Goal: Find specific page/section: Find specific page/section

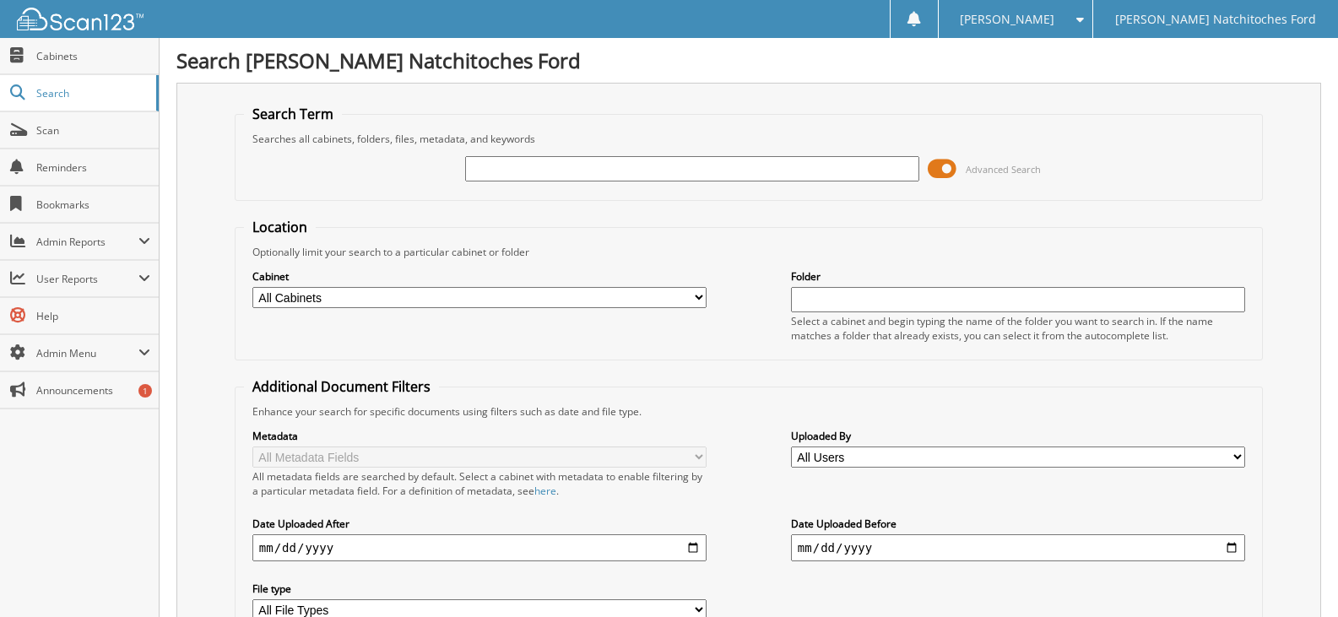
click at [688, 294] on select "All Cabinets ACCOUNTS PAYABLE ACCOUNTS PAYABLE JG ACCOUNTS RECEIVABLE ACTIVE EM…" at bounding box center [479, 297] width 454 height 21
select select "4580"
click at [688, 294] on select "All Cabinets ACCOUNTS PAYABLE ACCOUNTS PAYABLE JG ACCOUNTS RECEIVABLE ACTIVE EM…" at bounding box center [479, 297] width 454 height 21
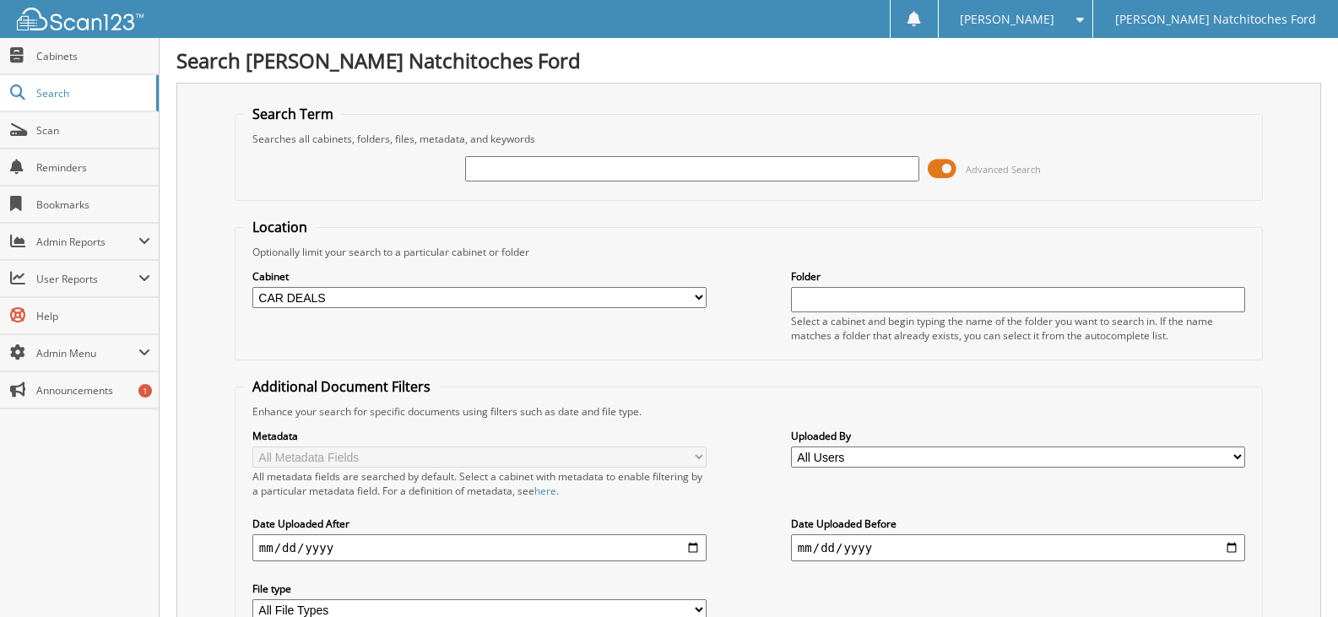
click at [472, 162] on input "text" at bounding box center [692, 168] width 454 height 25
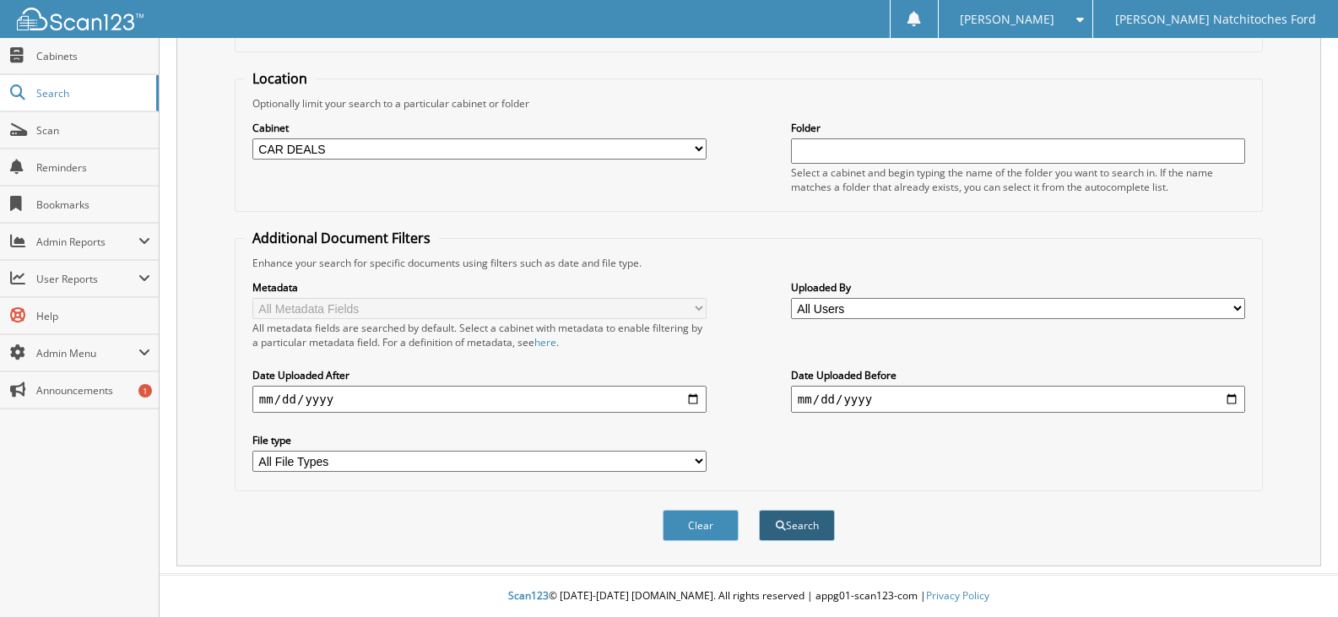
type input "UC42726P"
click at [794, 520] on button "Search" at bounding box center [797, 525] width 76 height 31
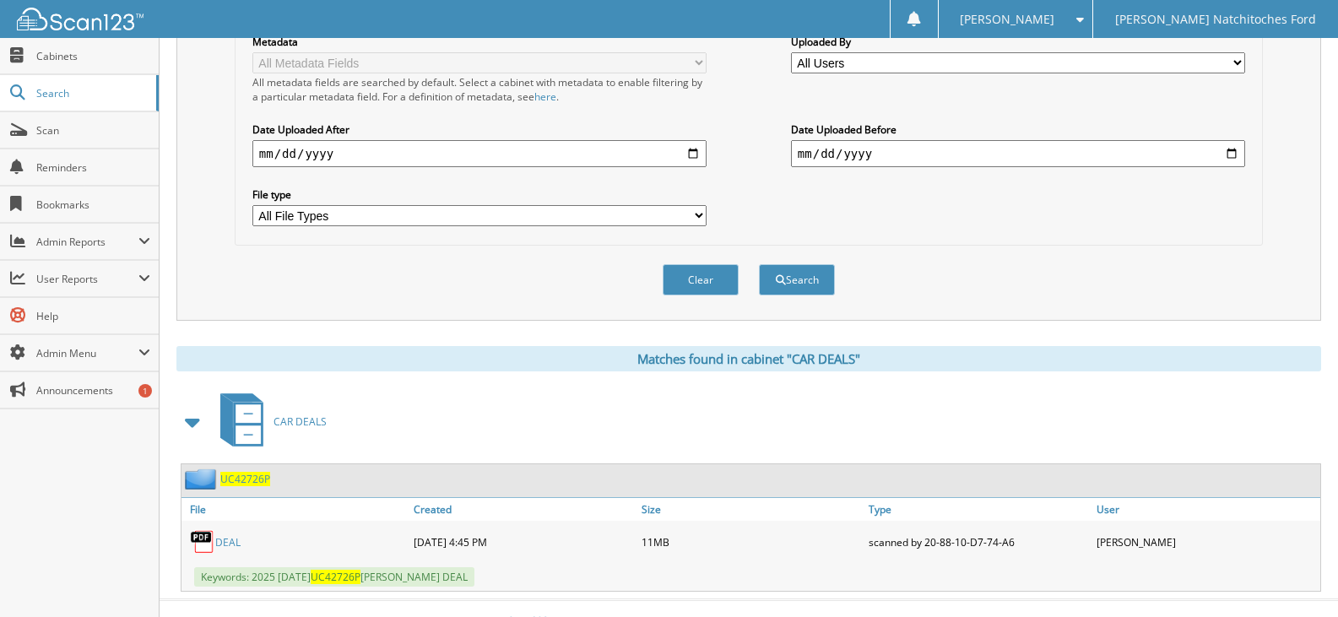
scroll to position [420, 0]
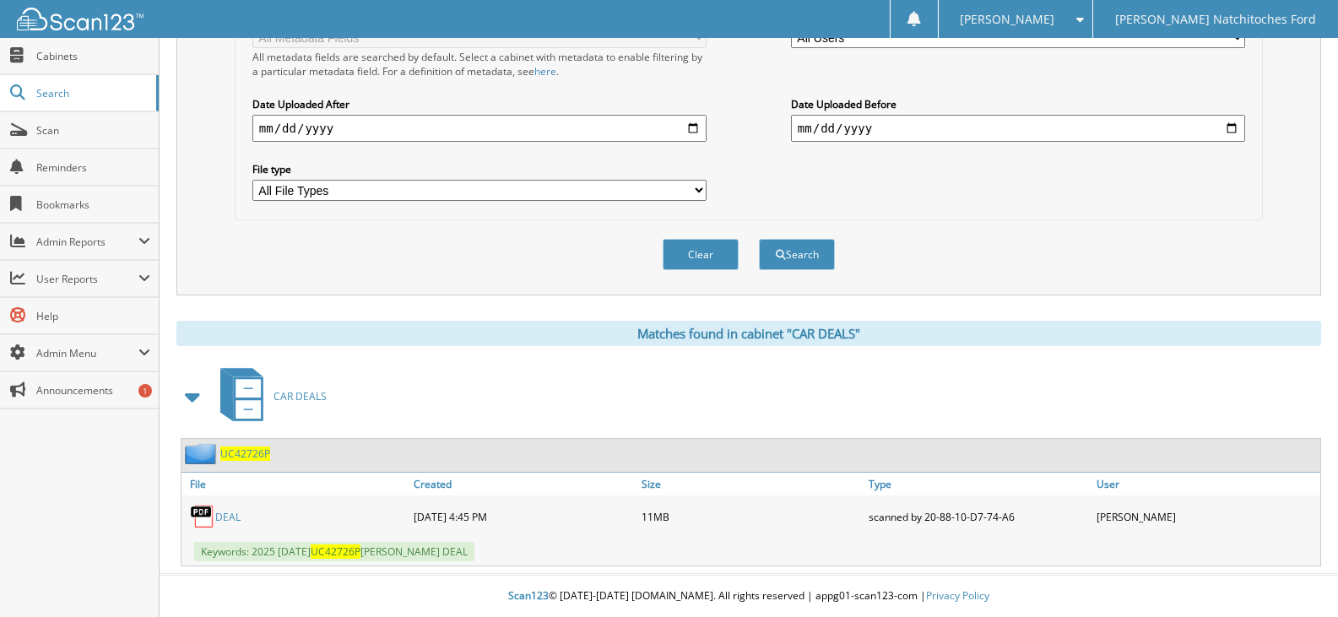
click at [226, 519] on link "DEAL" at bounding box center [227, 517] width 25 height 14
click at [238, 517] on link "DEAL" at bounding box center [227, 517] width 25 height 14
